Goal: Task Accomplishment & Management: Manage account settings

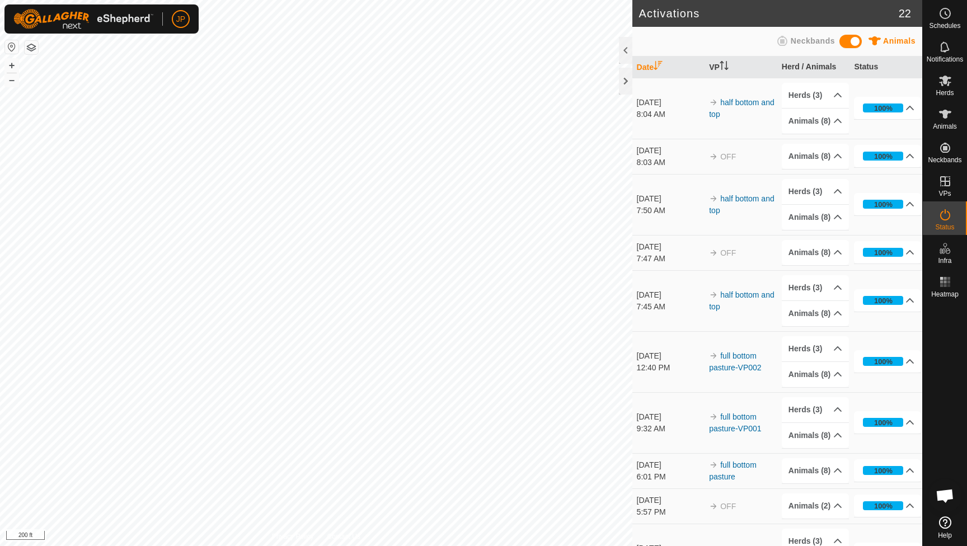
scroll to position [604, 0]
click at [944, 118] on icon at bounding box center [945, 114] width 12 height 9
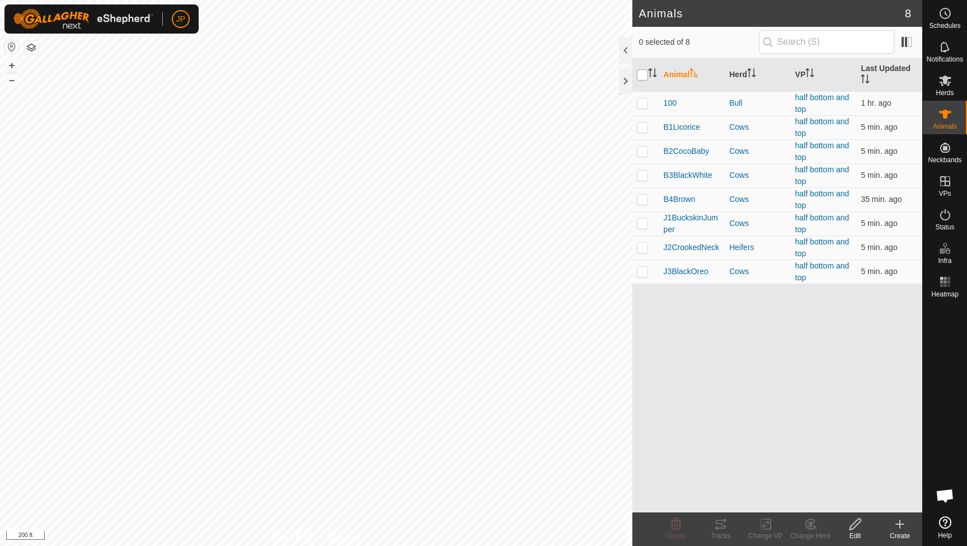
click at [645, 73] on input "checkbox" at bounding box center [642, 74] width 11 height 11
checkbox input "true"
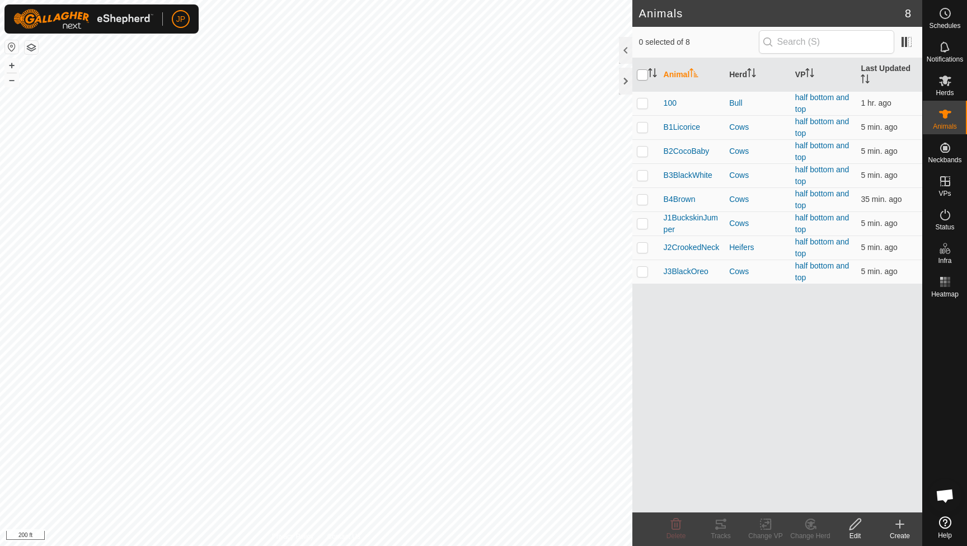
checkbox input "true"
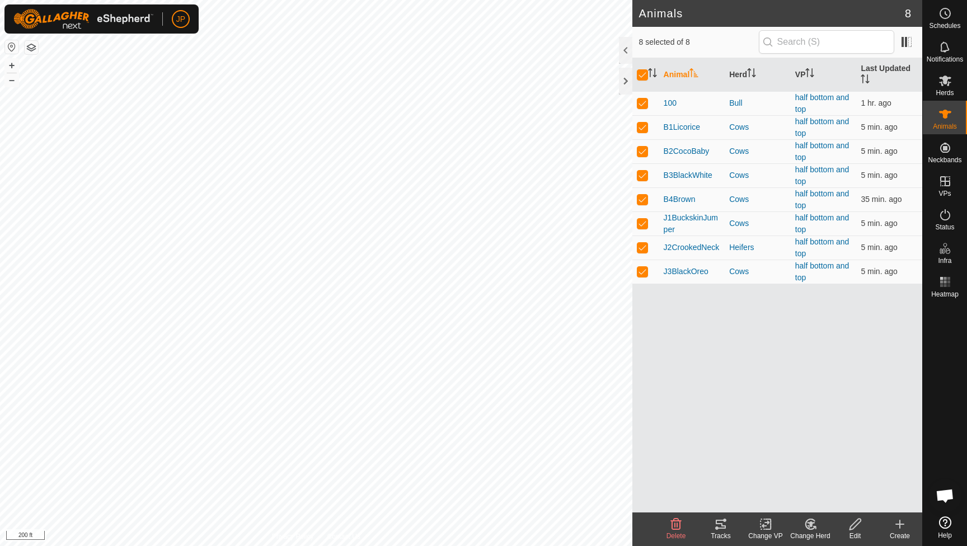
click at [727, 532] on div "Tracks" at bounding box center [721, 536] width 45 height 10
